Goal: Find contact information: Find contact information

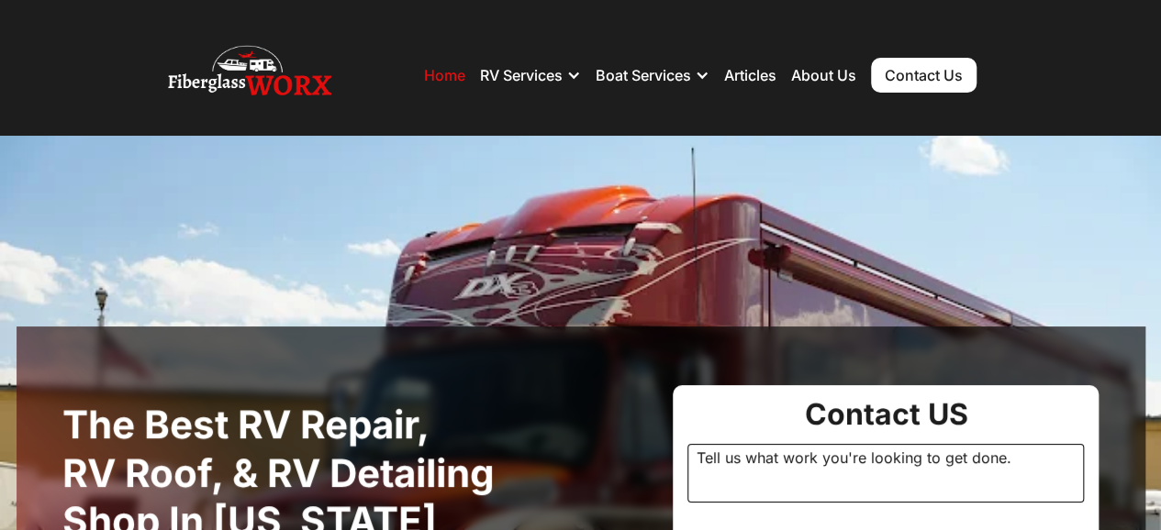
click at [912, 75] on link "Contact Us" at bounding box center [924, 75] width 106 height 35
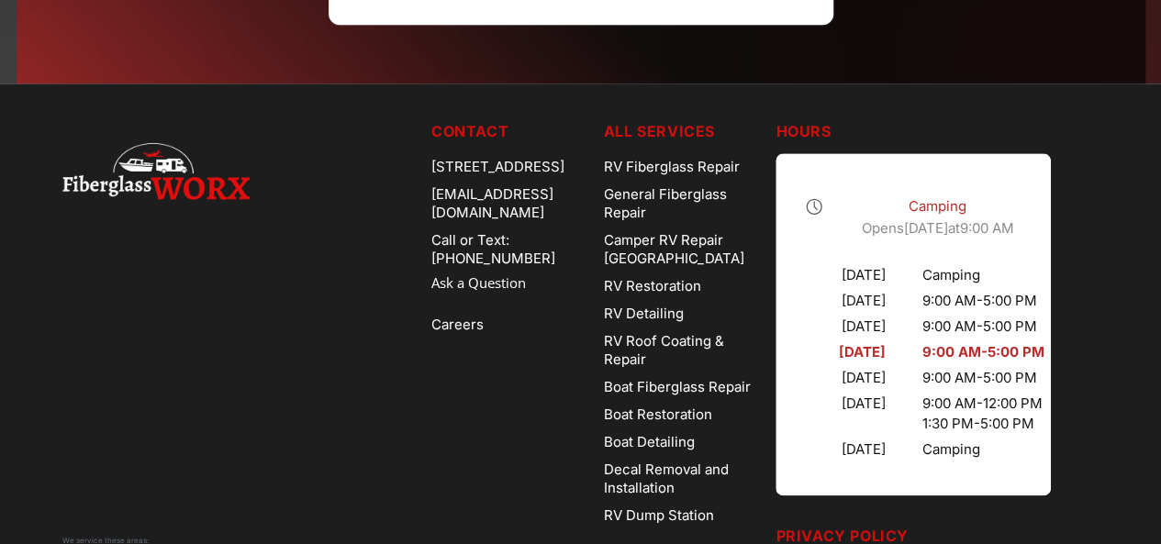
scroll to position [936, 0]
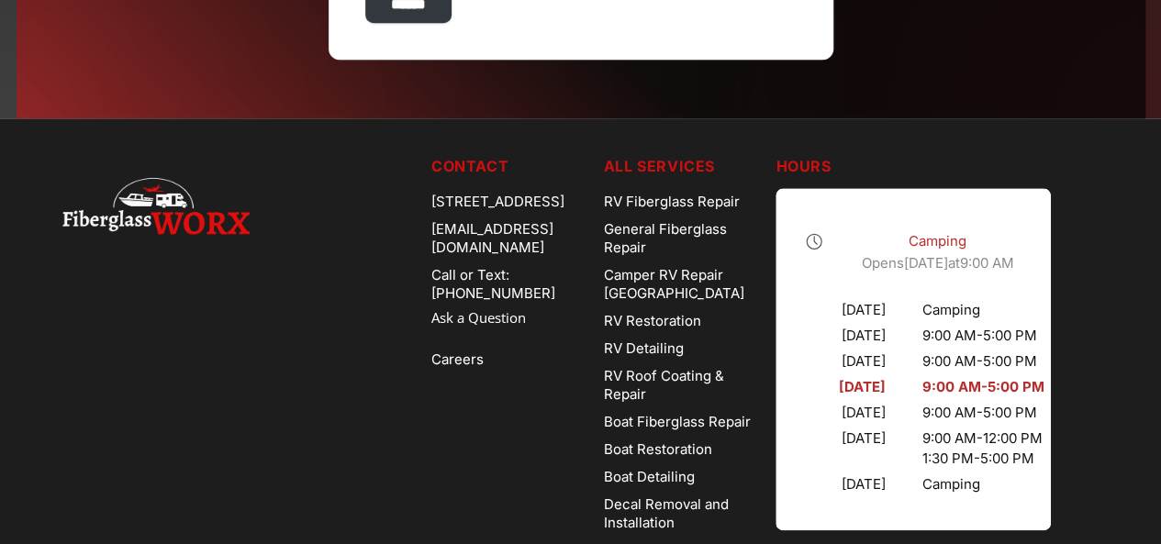
click at [443, 241] on div "[EMAIL_ADDRESS][DOMAIN_NAME]" at bounding box center [510, 239] width 158 height 46
copy div "[EMAIL_ADDRESS][DOMAIN_NAME]"
